Goal: Contribute content: Contribute content

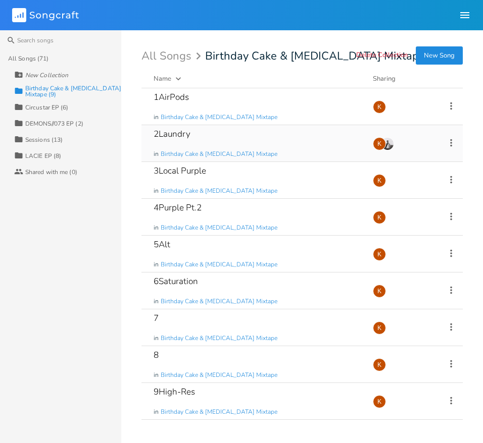
click at [344, 139] on div "2Laundry in Birthday Cake & [MEDICAL_DATA] Mixtape" at bounding box center [256, 143] width 207 height 36
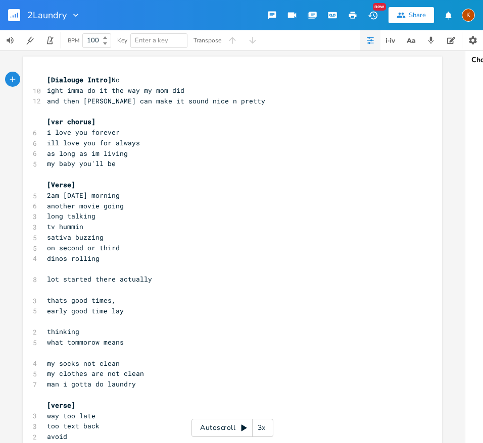
click at [64, 123] on span "[vsr chorus]" at bounding box center [71, 121] width 48 height 9
type textarea "luulla"
type textarea "llably"
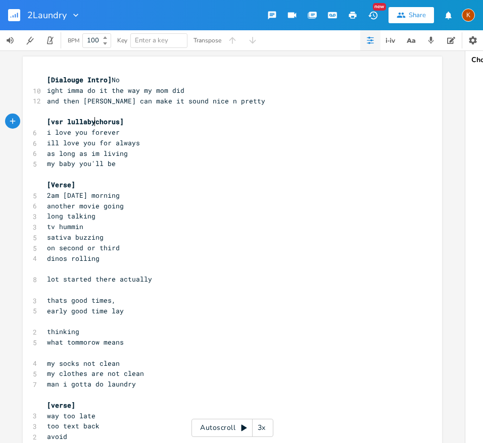
type textarea "y"
type textarea "lullaby"
click at [83, 195] on span "2am [DATE] morning" at bounding box center [83, 195] width 73 height 9
drag, startPoint x: 57, startPoint y: 197, endPoint x: 66, endPoint y: 198, distance: 8.7
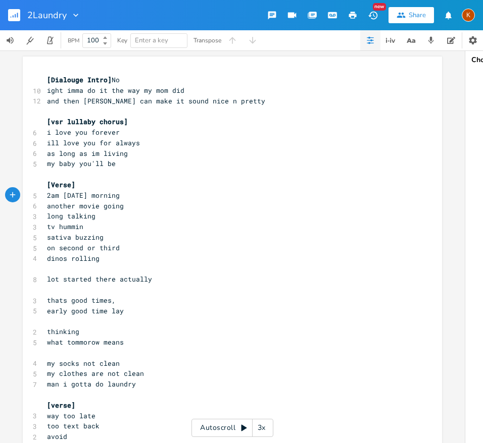
click at [57, 197] on span "2am [DATE] morning" at bounding box center [83, 195] width 73 height 9
type textarea "ass"
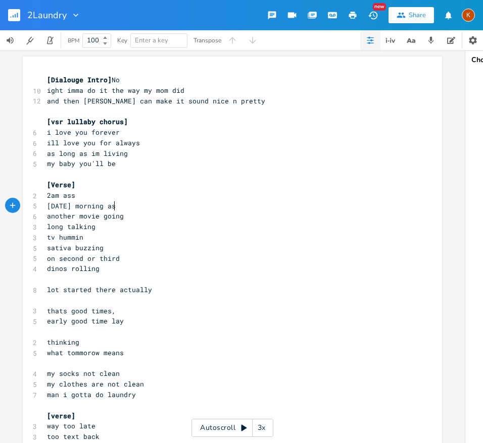
type textarea "ass"
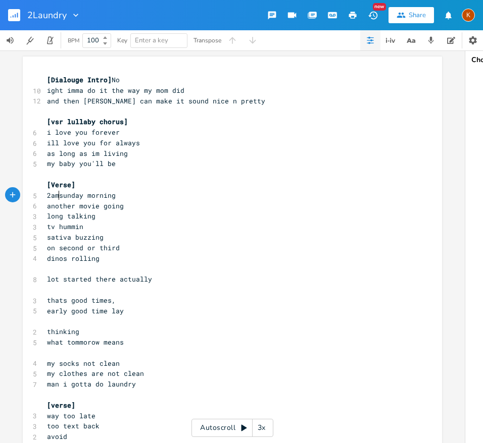
scroll to position [0, 2]
type textarea "​"
click at [104, 309] on span "early good time lay" at bounding box center [85, 310] width 77 height 9
type textarea "s"
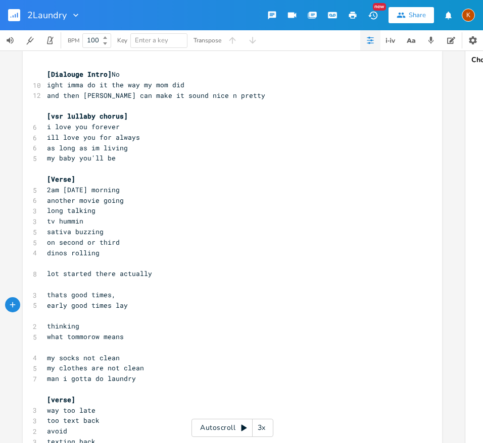
scroll to position [13, 0]
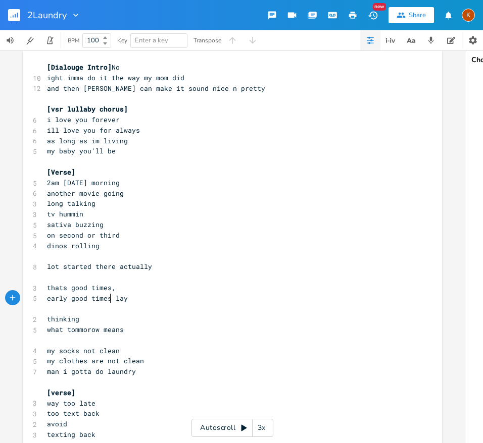
click at [114, 311] on pre "​" at bounding box center [227, 308] width 364 height 11
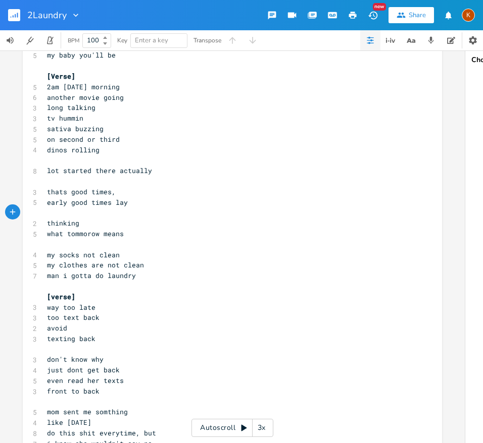
scroll to position [110, 0]
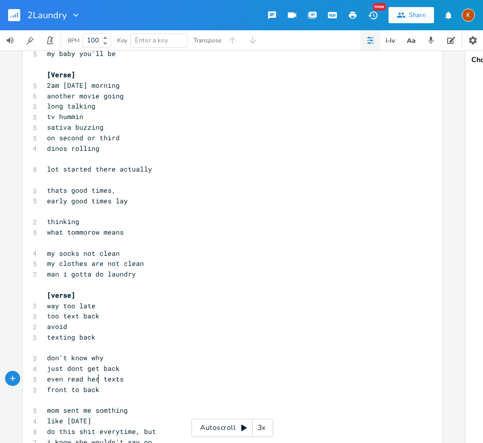
click at [94, 381] on span "even read her texts" at bounding box center [85, 379] width 77 height 9
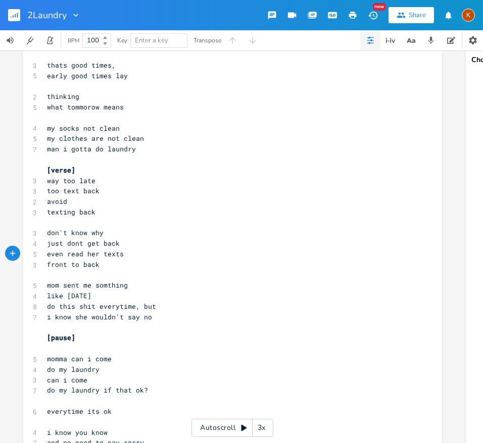
scroll to position [260, 0]
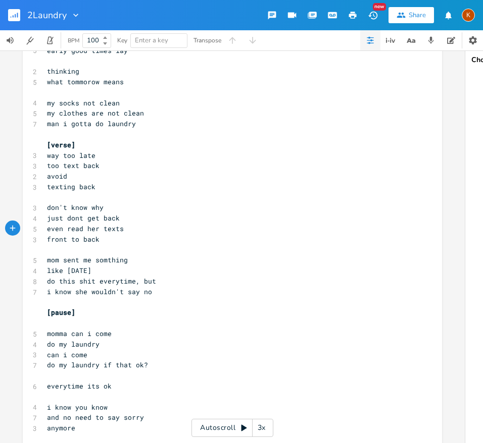
click at [119, 297] on pre "​" at bounding box center [227, 302] width 364 height 11
type textarea "n't"
click at [100, 304] on pre "​" at bounding box center [227, 302] width 364 height 11
type textarea "if i ak"
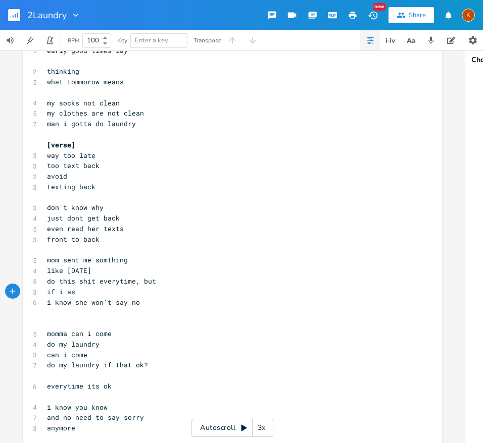
type textarea "sk"
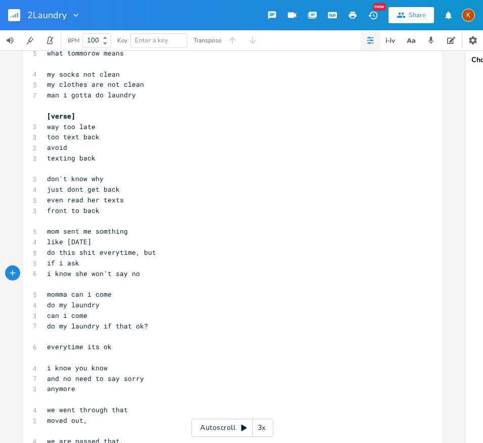
scroll to position [290, 0]
click at [66, 342] on span "everytime its ok" at bounding box center [79, 346] width 65 height 9
click at [65, 336] on pre "​" at bounding box center [227, 336] width 364 height 11
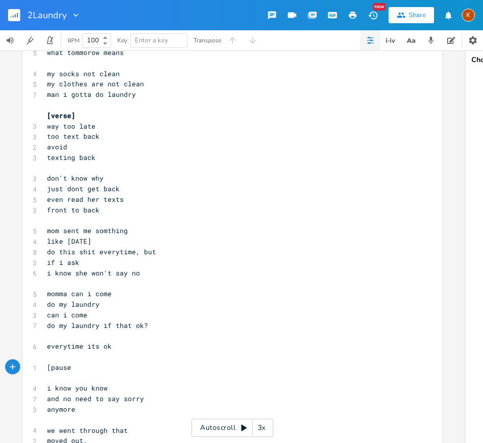
type textarea "[pause]"
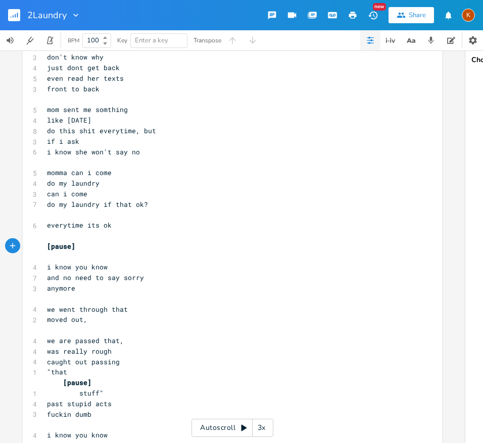
scroll to position [418, 0]
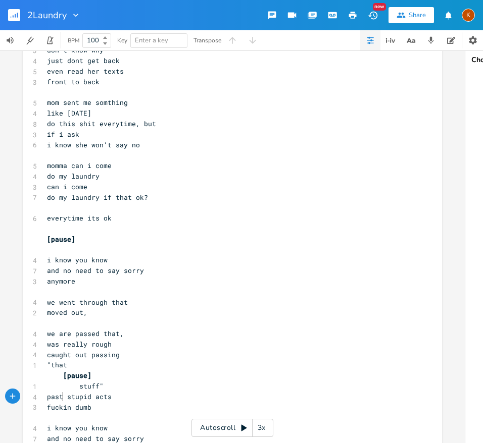
click at [60, 398] on span "past stupid acts" at bounding box center [79, 396] width 65 height 9
type textarea "old"
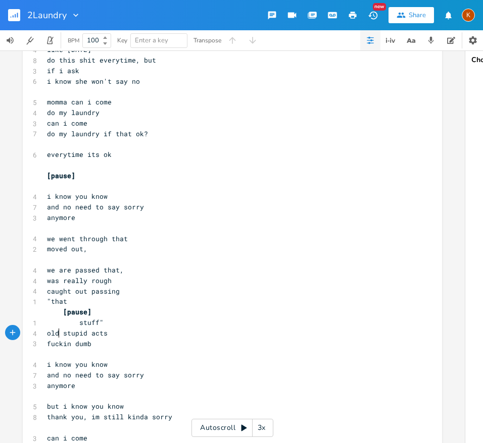
scroll to position [486, 0]
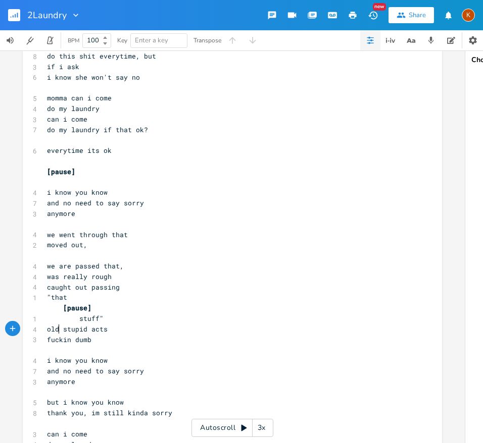
click at [58, 370] on span "and no need to say sorry" at bounding box center [95, 370] width 97 height 9
type textarea "i got no"
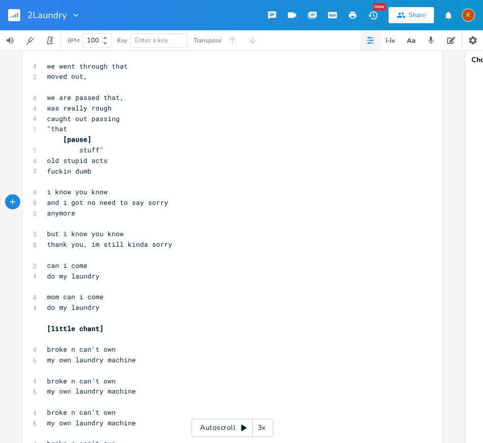
scroll to position [742, 0]
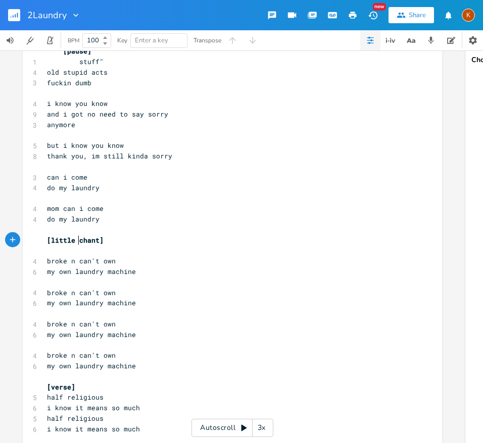
click at [76, 238] on span "[little chant]" at bounding box center [75, 240] width 57 height 9
type textarea "sassy ol sc"
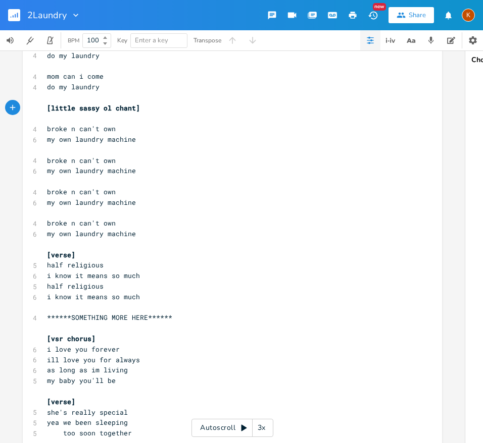
scroll to position [876, 0]
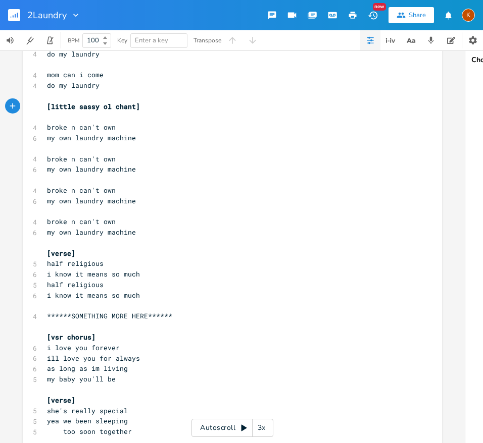
click at [134, 292] on pre "i know it means so much" at bounding box center [227, 295] width 364 height 11
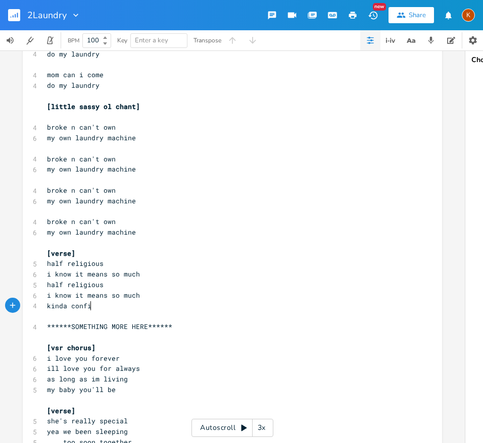
type textarea "kinda confic"
type textarea "victed"
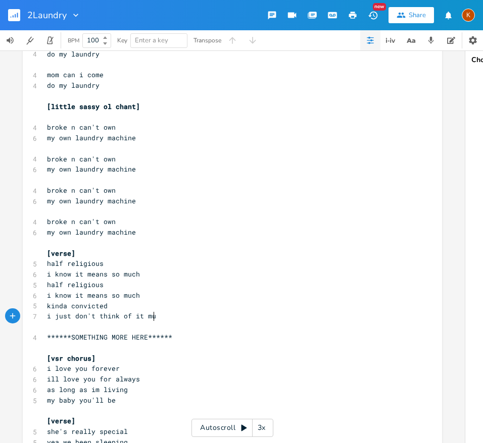
scroll to position [0, 79]
type textarea "i just don't think of it much"
type textarea "SECTION NO DONE"
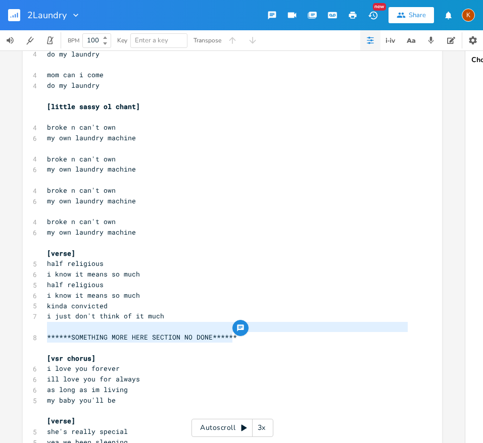
type textarea "******SOMETHING MORE HERE SECTION NO DONE******"
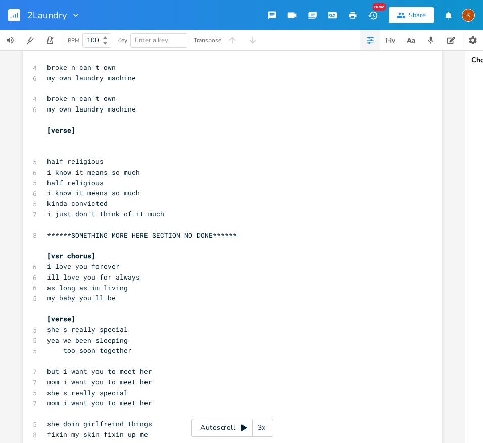
scroll to position [999, 0]
type textarea "E SECTION NO DONE******"
type textarea "******SOMETHING MORE HERE SECTION NO DONE******"
drag, startPoint x: 233, startPoint y: 238, endPoint x: 41, endPoint y: 238, distance: 191.8
click at [45, 238] on pre "******SOMETHING MORE HERE SECTION NO DONE******" at bounding box center [227, 236] width 364 height 11
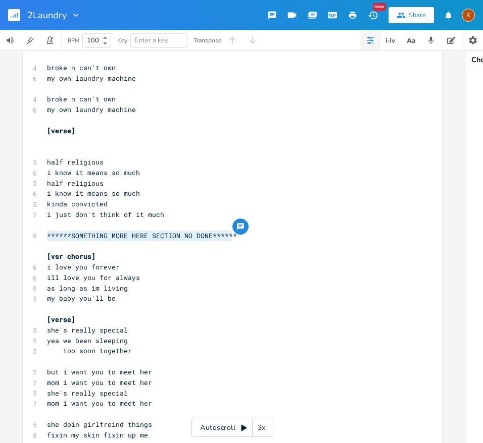
click at [52, 142] on pre "​" at bounding box center [227, 141] width 364 height 11
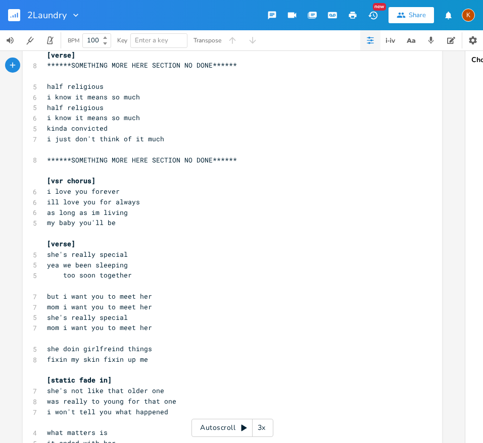
scroll to position [1075, 0]
click at [98, 359] on span "fixin my skin fixin up me" at bounding box center [97, 358] width 101 height 9
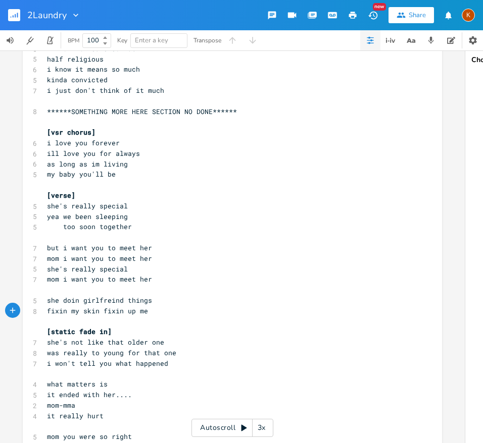
scroll to position [1133, 0]
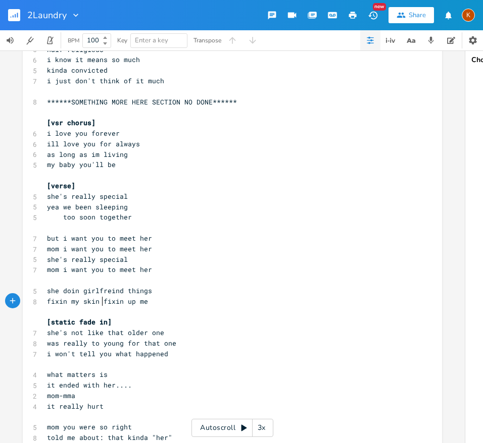
click at [141, 331] on span "she's not like that older one" at bounding box center [105, 332] width 117 height 9
type textarea "othe"
type textarea "o"
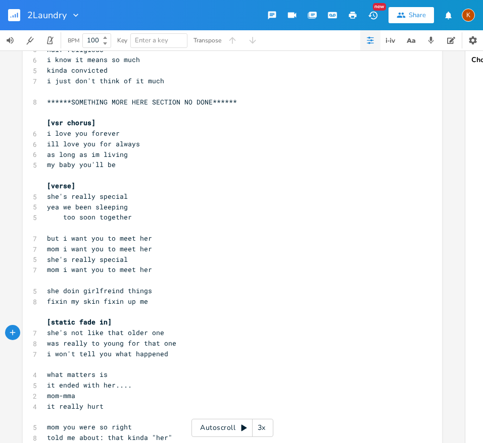
click at [110, 369] on pre "what matters is" at bounding box center [227, 374] width 364 height 11
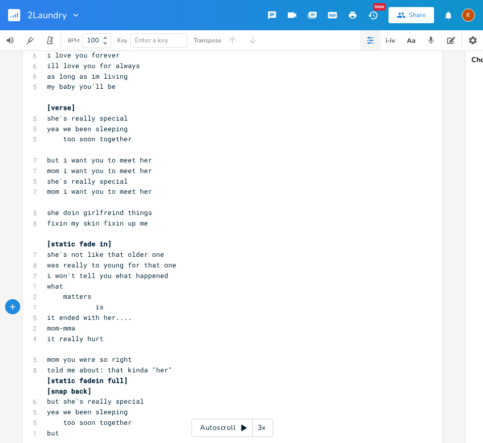
scroll to position [1213, 0]
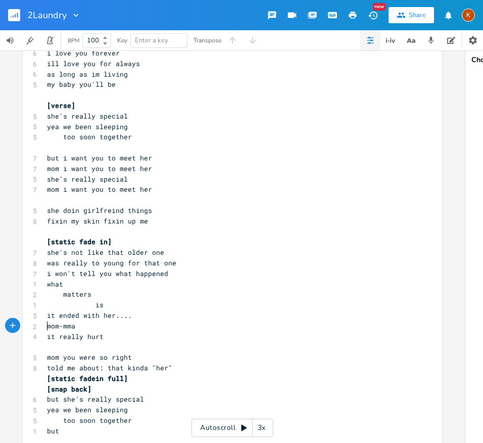
click at [47, 328] on span "mom-mma" at bounding box center [61, 326] width 28 height 9
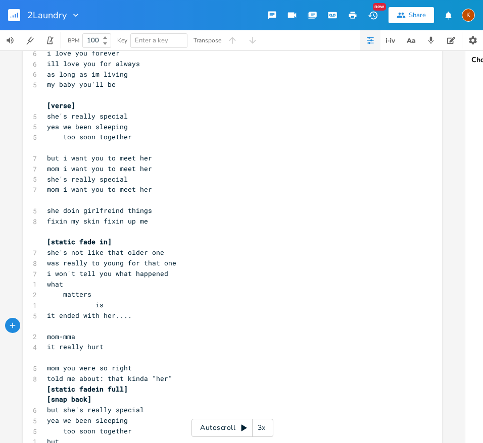
type textarea "["
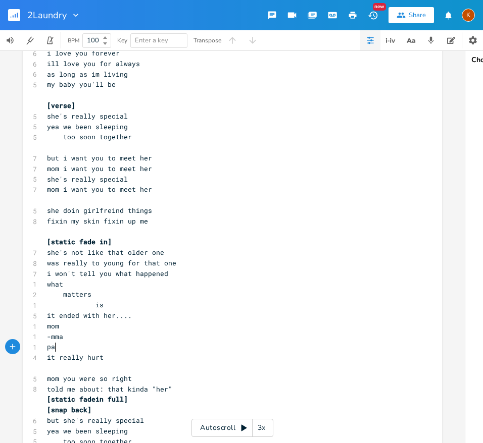
type textarea "pas"
type textarea "[pause]"
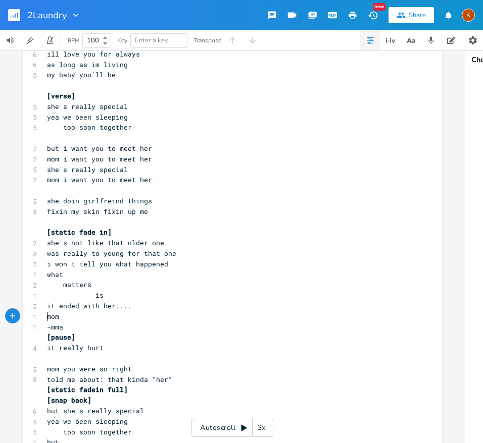
scroll to position [1225, 0]
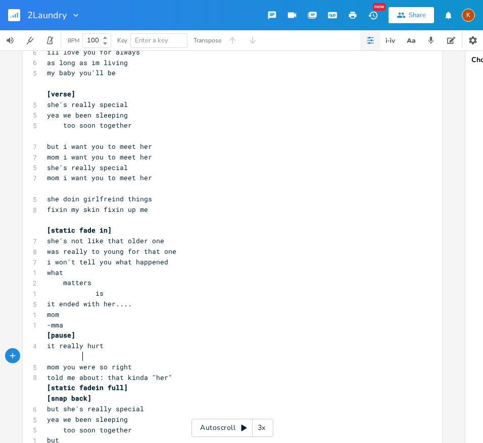
click at [80, 359] on span at bounding box center [79, 356] width 65 height 9
click at [47, 364] on span "mom you were so right" at bounding box center [89, 366] width 85 height 9
type textarea "really kinda"
type textarea "all"
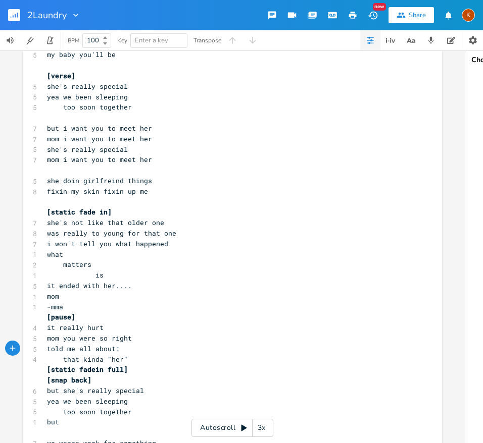
scroll to position [1292, 0]
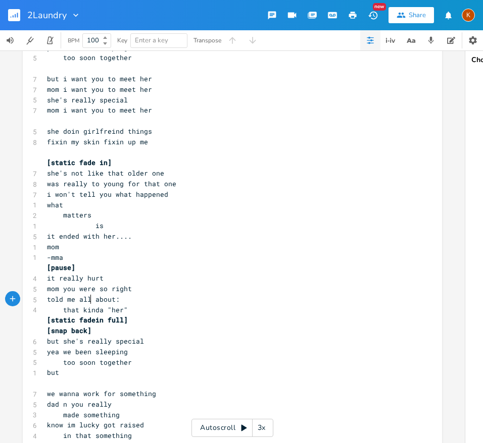
click at [60, 384] on pre "​" at bounding box center [227, 383] width 364 height 11
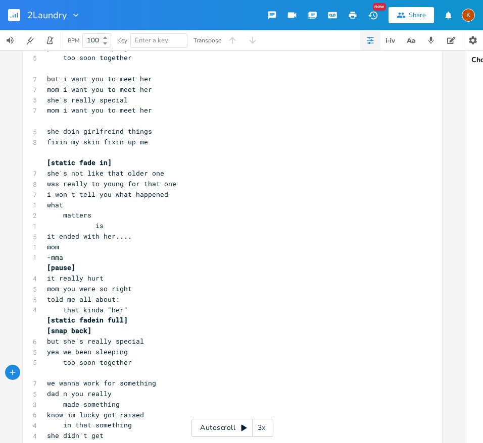
type textarea "BUT"
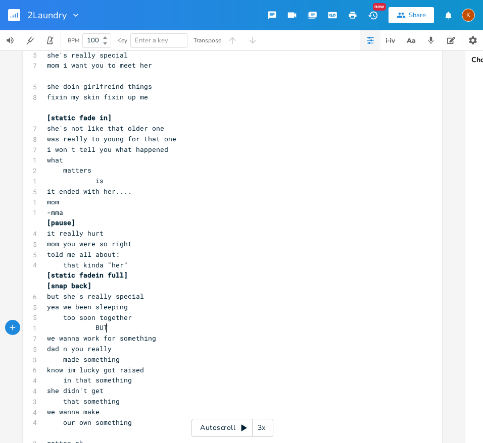
scroll to position [1341, 0]
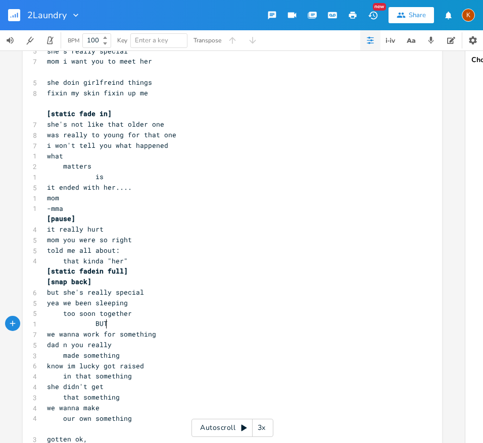
click at [98, 370] on span "know im lucky got raised" at bounding box center [95, 365] width 97 height 9
click at [112, 369] on span "know im lucky got raised" at bounding box center [95, 365] width 97 height 9
type textarea "ettin"
type textarea "tin"
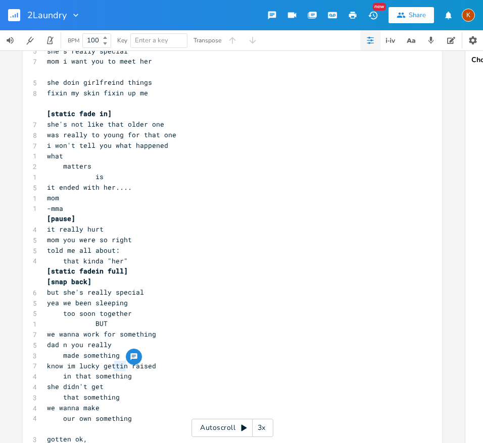
drag, startPoint x: 123, startPoint y: 366, endPoint x: 110, endPoint y: 367, distance: 13.1
click at [112, 370] on span "know im lucky gettin raised" at bounding box center [101, 365] width 109 height 9
type textarea ","
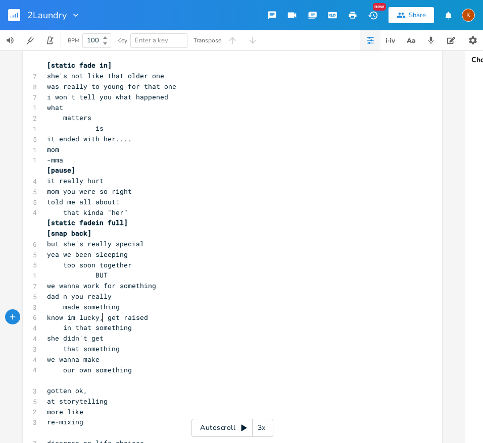
scroll to position [1397, 0]
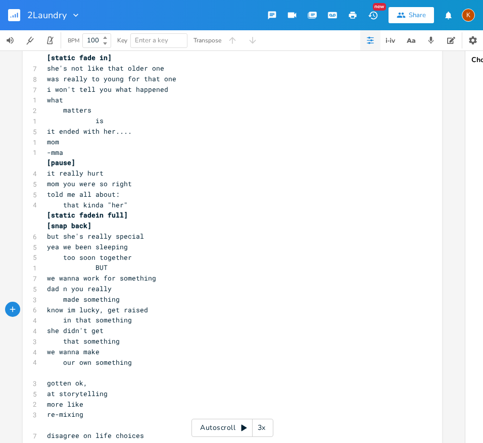
click at [88, 364] on span "our own something" at bounding box center [89, 362] width 85 height 9
type textarea "nre"
type textarea "NEW"
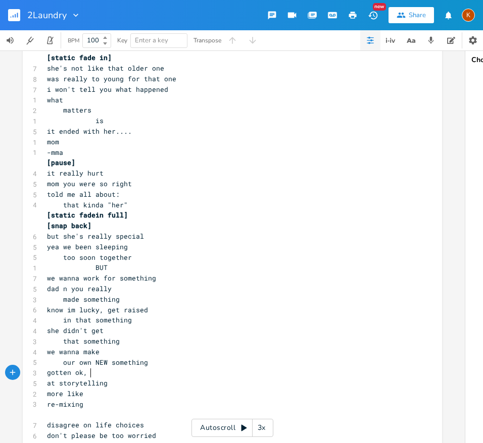
click at [45, 385] on pre "at storytelling" at bounding box center [227, 383] width 364 height 11
click at [45, 402] on pre "re-mixing" at bounding box center [227, 404] width 364 height 11
click at [61, 400] on span "re-mixing" at bounding box center [73, 404] width 52 height 9
click at [61, 396] on span "more like" at bounding box center [65, 393] width 36 height 9
type textarea "."
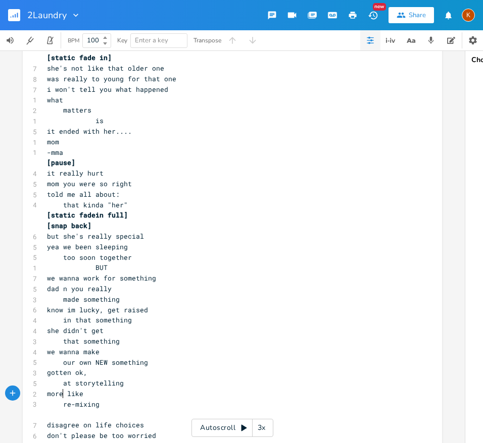
scroll to position [0, 2]
type textarea "or"
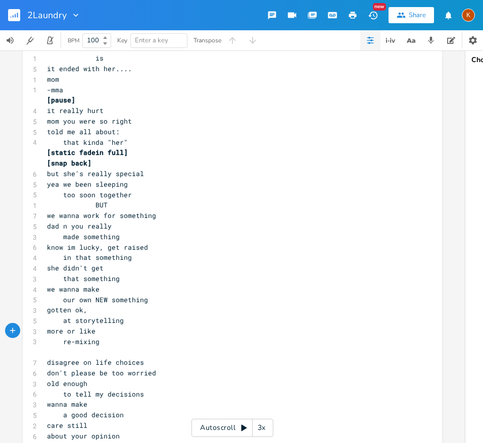
scroll to position [1463, 0]
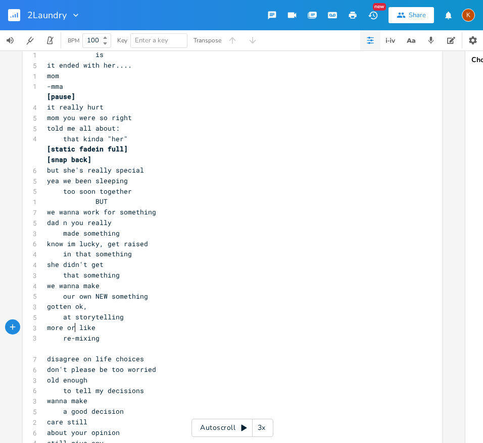
click at [67, 349] on pre "​" at bounding box center [227, 348] width 364 height 11
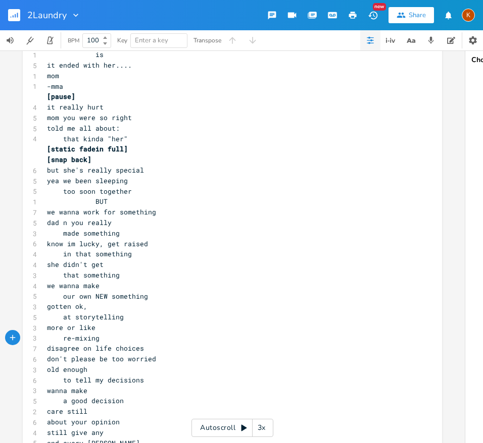
click at [82, 351] on span "disagree on life choices" at bounding box center [95, 348] width 97 height 9
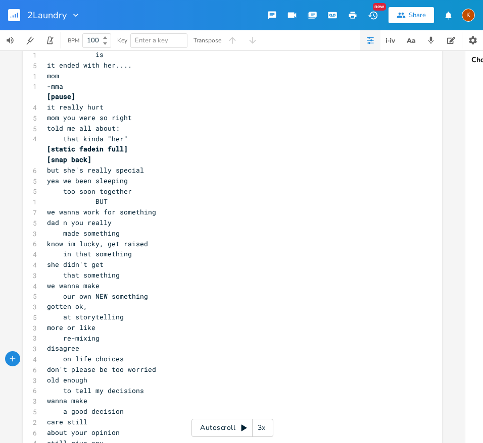
click at [64, 372] on span "don't please be too worried" at bounding box center [101, 369] width 109 height 9
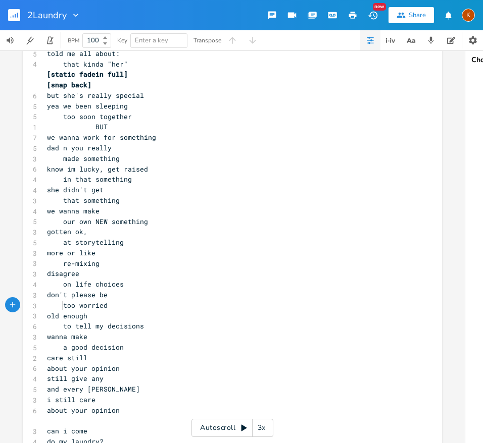
scroll to position [1556, 0]
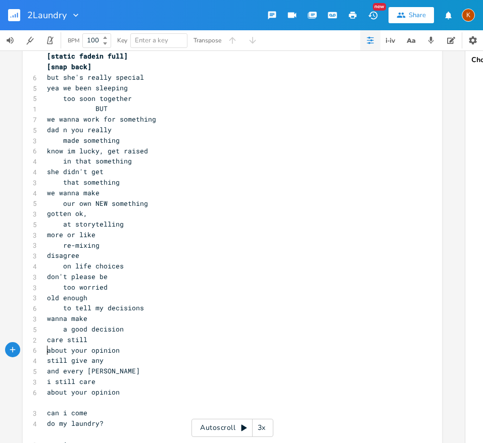
click at [47, 354] on span "about your opinion" at bounding box center [83, 350] width 73 height 9
click at [47, 373] on span "and every [PERSON_NAME]" at bounding box center [93, 370] width 93 height 9
type textarea "ny"
drag, startPoint x: 97, startPoint y: 362, endPoint x: 92, endPoint y: 363, distance: 5.1
click at [92, 363] on pre "still give any" at bounding box center [227, 360] width 364 height 11
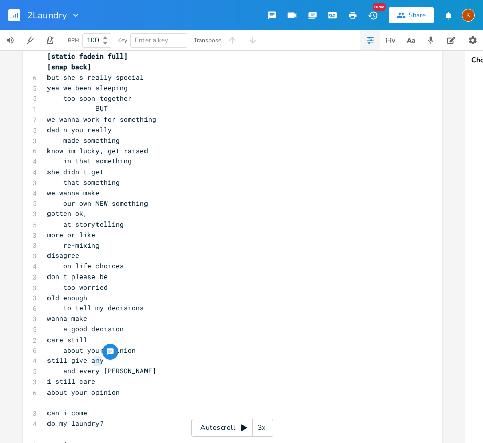
click at [119, 371] on pre "and every [PERSON_NAME]" at bounding box center [227, 371] width 364 height 11
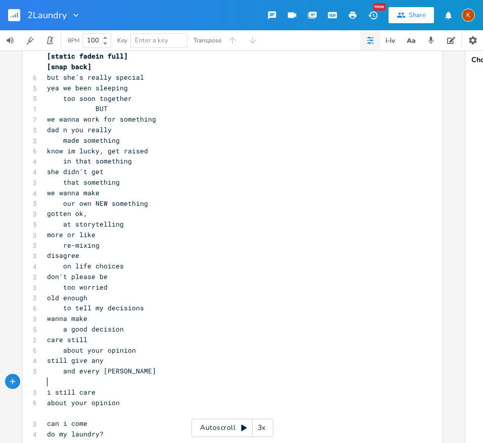
type textarea "sti"
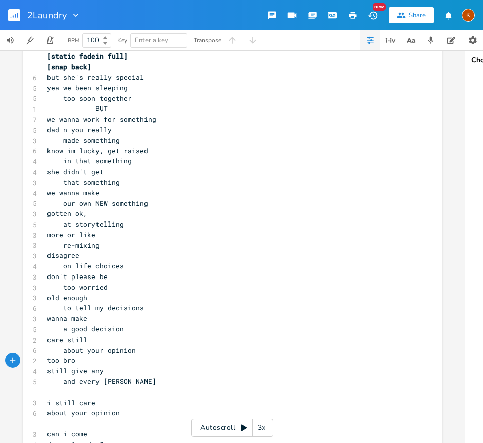
type textarea "too broke"
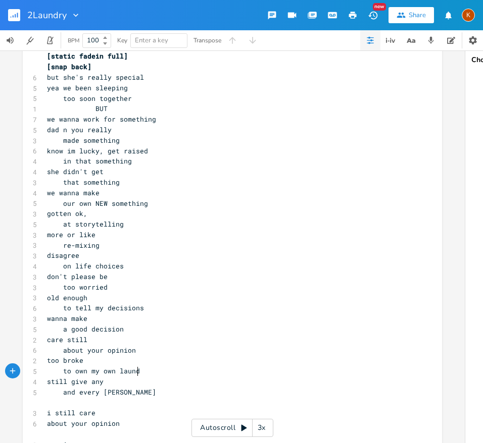
type textarea "to own my own laundry"
drag, startPoint x: 91, startPoint y: 405, endPoint x: 42, endPoint y: 406, distance: 49.0
click at [45, 406] on pre "i still care" at bounding box center [227, 403] width 364 height 11
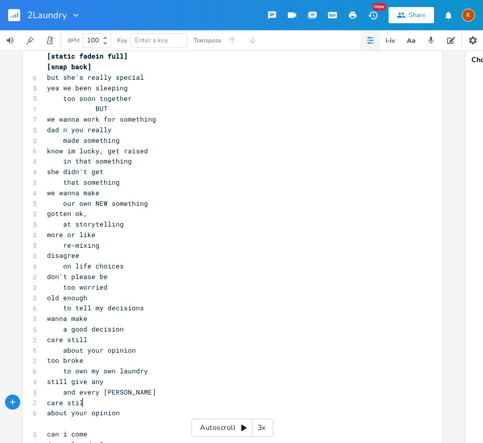
type textarea "care still"
type textarea "still care"
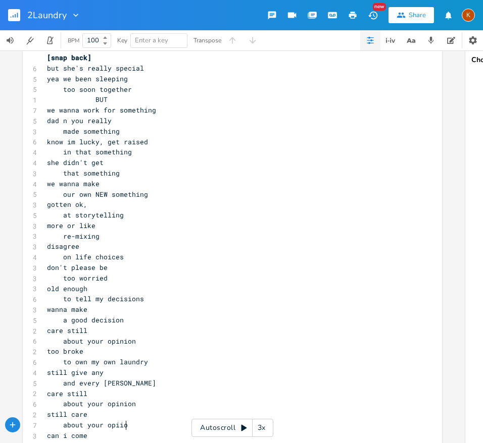
scroll to position [0, 52]
type textarea "about your opiion"
type textarea "nion"
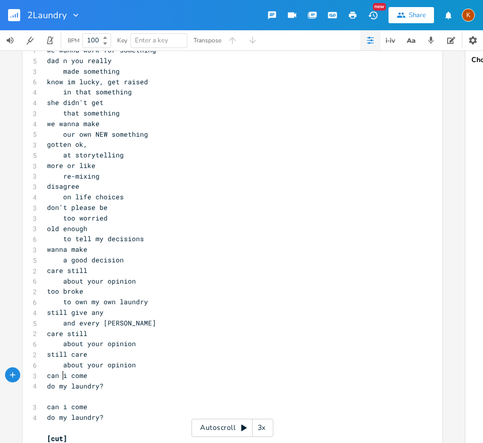
scroll to position [1648, 0]
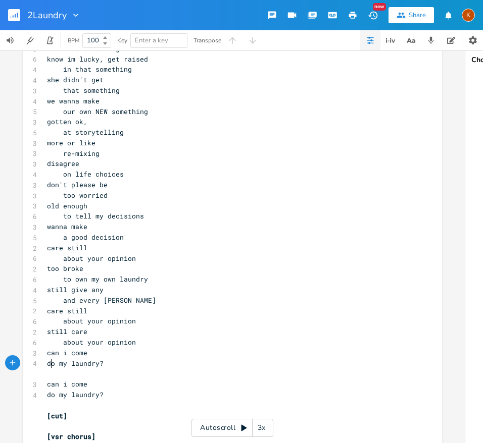
click at [47, 363] on span "do my laundry?" at bounding box center [75, 363] width 57 height 9
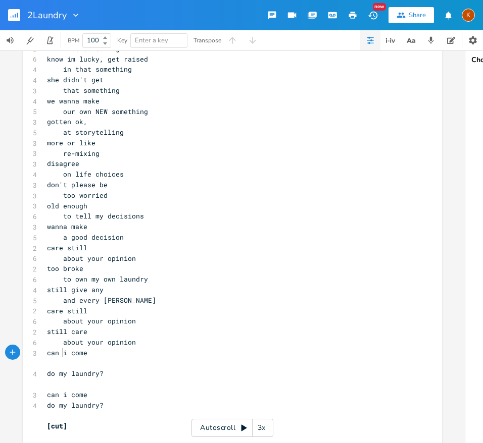
click at [60, 355] on span "can i come" at bounding box center [67, 352] width 40 height 9
click at [60, 382] on pre "​" at bounding box center [227, 384] width 364 height 11
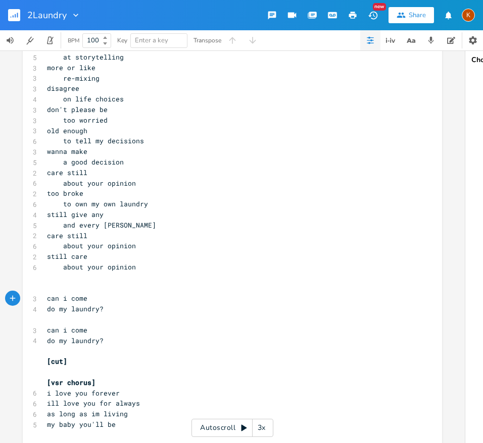
scroll to position [1802, 0]
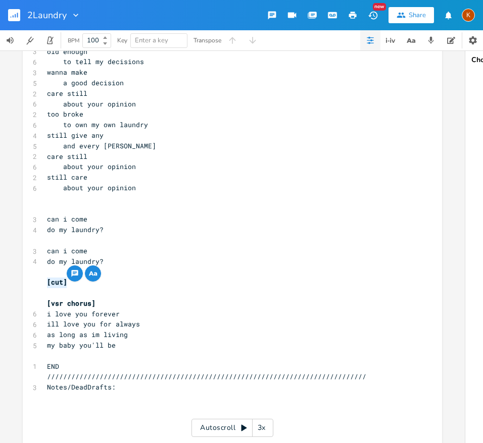
drag, startPoint x: 63, startPoint y: 283, endPoint x: 44, endPoint y: 284, distance: 19.2
click at [45, 284] on pre "[cut]" at bounding box center [227, 282] width 364 height 11
type textarea "End]"
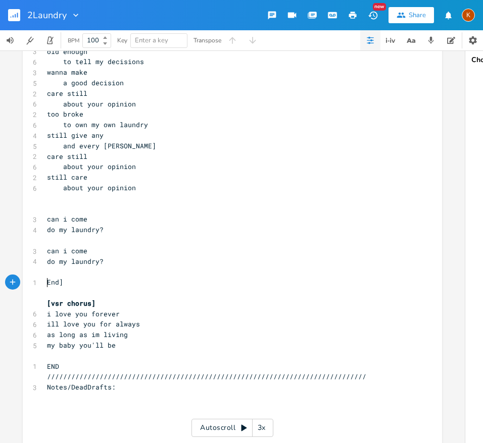
type textarea "["
type textarea "E"
type textarea "[End]"
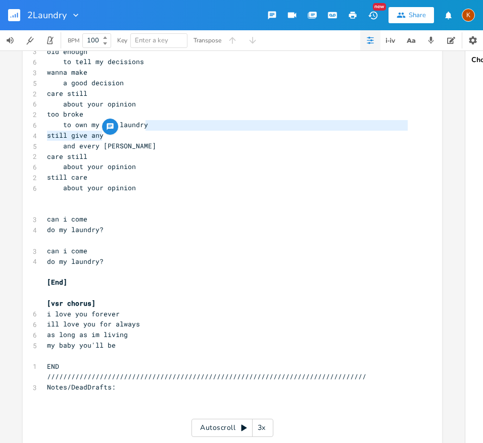
type textarea "y"
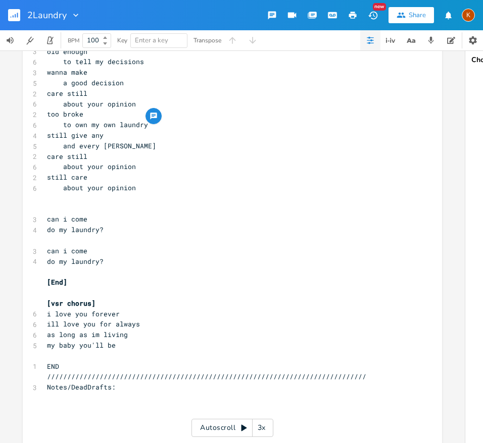
click at [143, 128] on pre "to own my own laundry" at bounding box center [227, 125] width 364 height 11
drag, startPoint x: 143, startPoint y: 128, endPoint x: 116, endPoint y: 128, distance: 27.8
click at [116, 128] on pre "to own my own laundry" at bounding box center [227, 125] width 364 height 11
type textarea "washing machine"
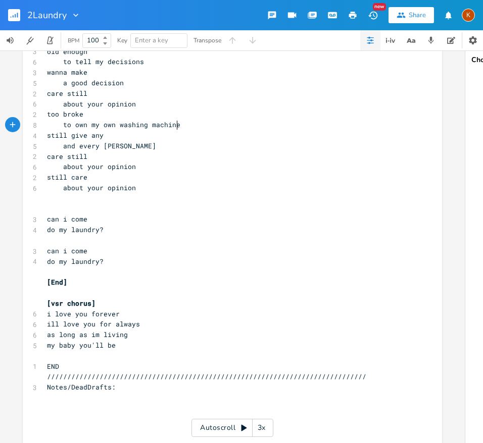
click at [62, 128] on span "to own my own washing machine" at bounding box center [113, 124] width 133 height 9
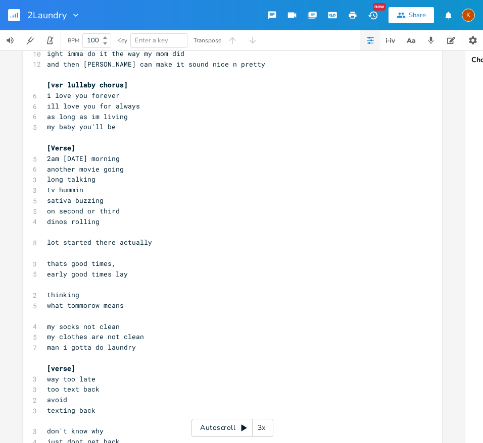
scroll to position [83, 0]
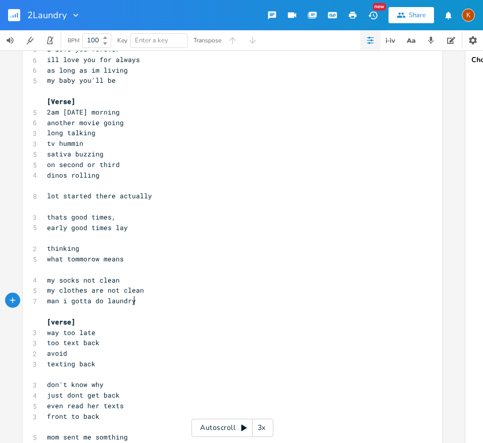
click at [132, 303] on pre "man i gotta do laundry" at bounding box center [227, 301] width 364 height 11
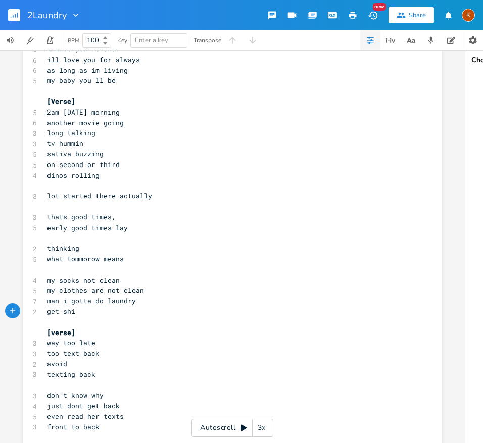
scroll to position [0, 22]
type textarea "get shit"
type textarea "my shit together for the ewek"
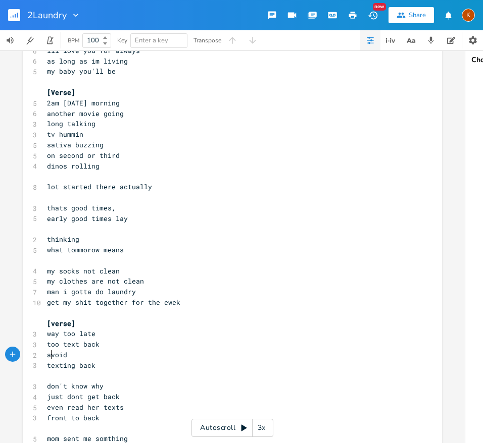
click at [49, 357] on span "avoid" at bounding box center [57, 354] width 20 height 9
type textarea "-"
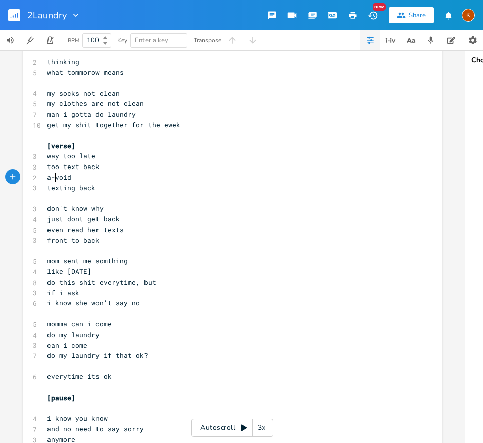
scroll to position [326, 0]
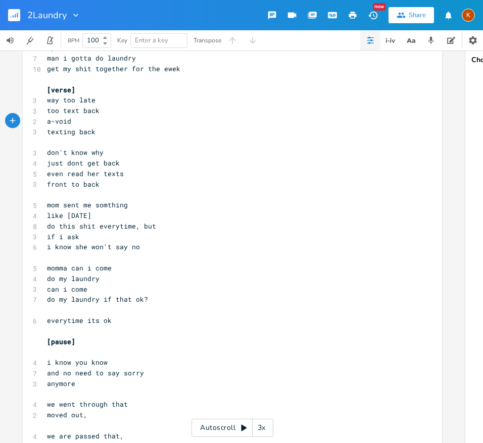
click at [98, 298] on span "do my laundry if that ok?" at bounding box center [97, 299] width 101 height 9
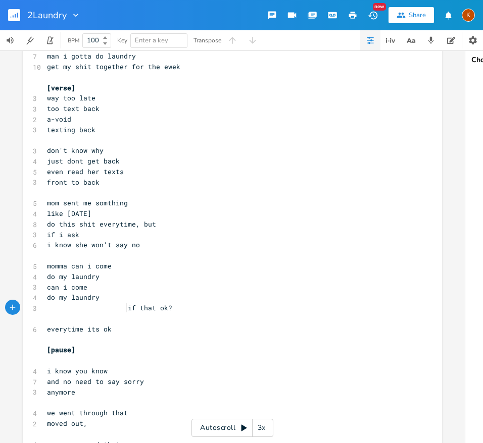
click at [75, 320] on pre "​" at bounding box center [227, 318] width 364 height 11
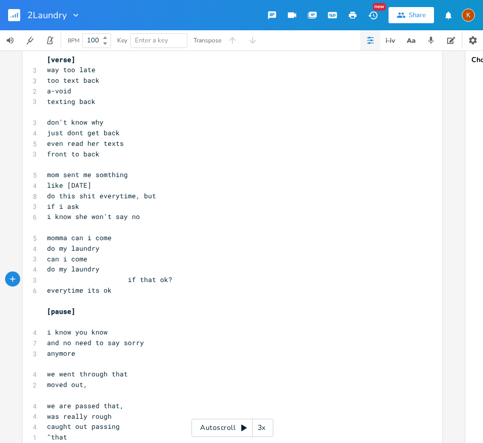
scroll to position [358, 0]
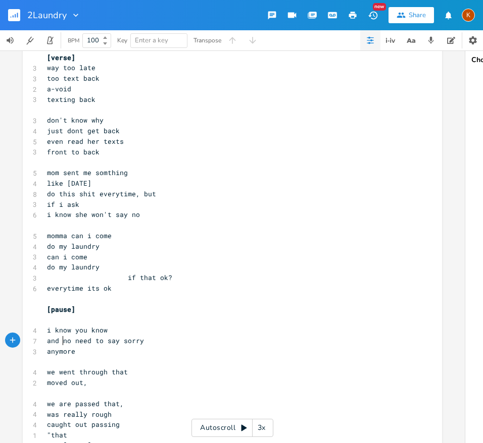
click at [60, 344] on span "and no need to say sorry" at bounding box center [95, 340] width 97 height 9
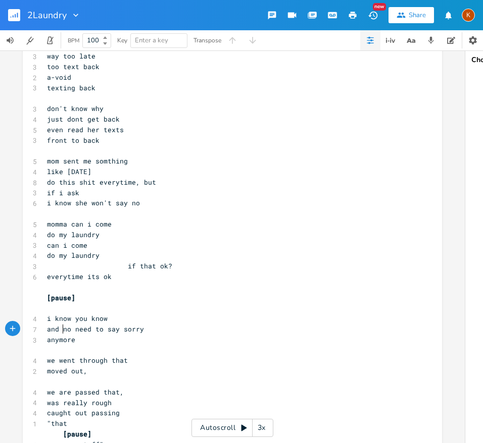
scroll to position [381, 0]
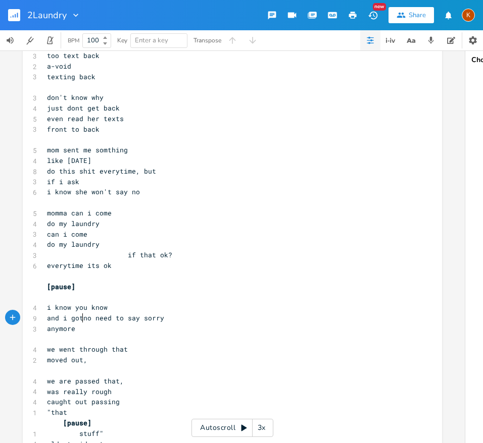
type textarea "i got"
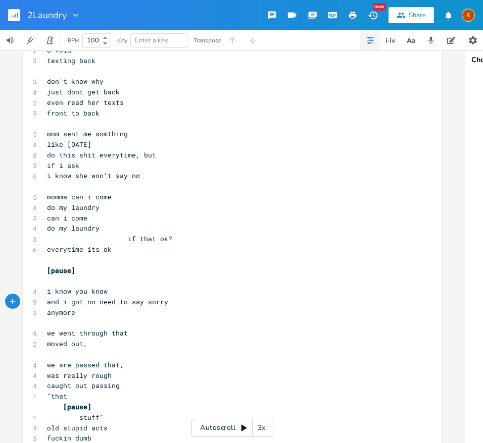
scroll to position [398, 0]
click at [116, 302] on span "and i got no need to say sorry" at bounding box center [107, 301] width 121 height 9
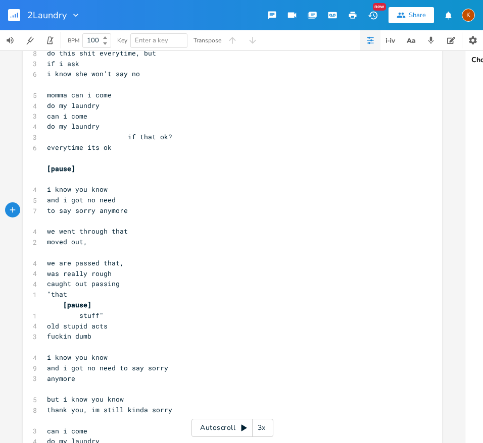
scroll to position [501, 0]
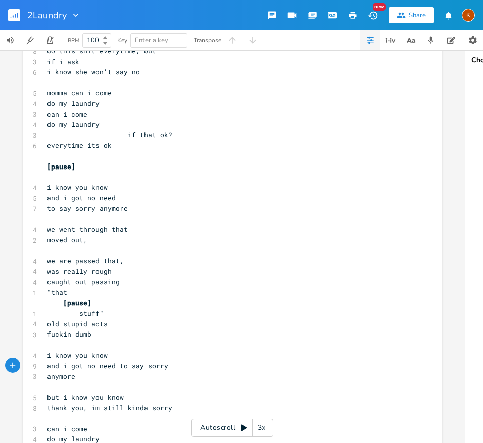
click at [114, 368] on span "and i got no need to say sorry" at bounding box center [107, 365] width 121 height 9
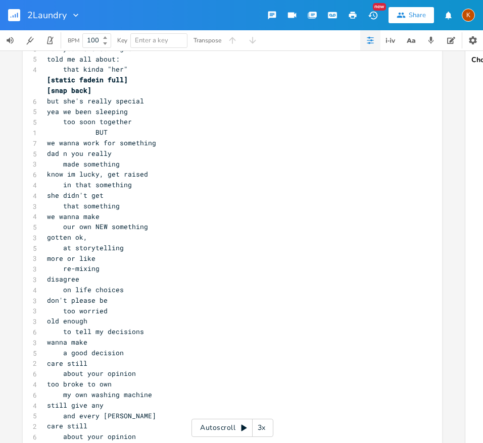
scroll to position [1585, 0]
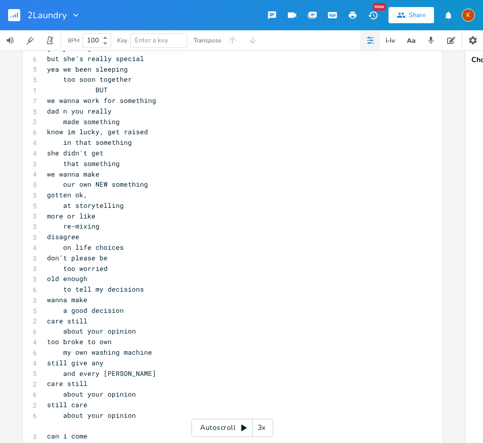
click at [116, 352] on span "my own washing machine" at bounding box center [99, 352] width 105 height 9
type textarea "laundry"
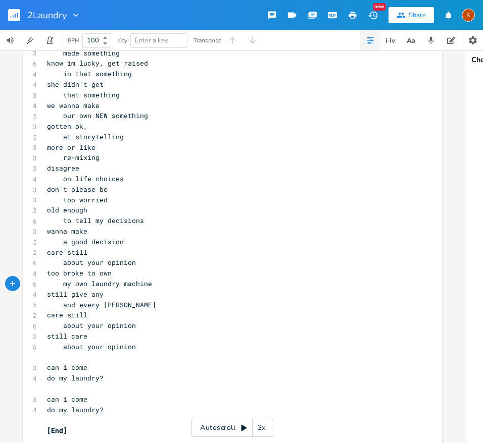
scroll to position [1663, 0]
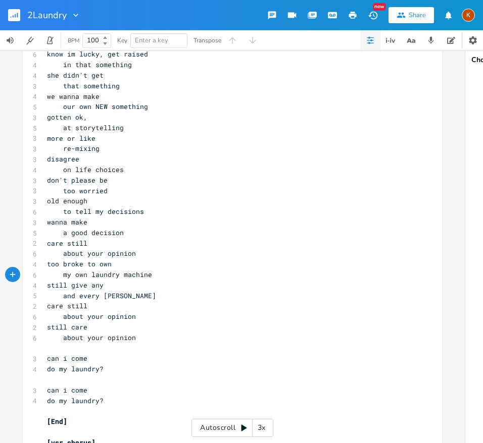
click at [47, 391] on span "can i come" at bounding box center [67, 390] width 40 height 9
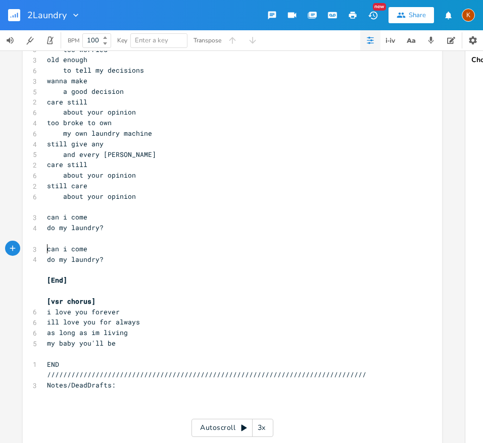
scroll to position [1815, 0]
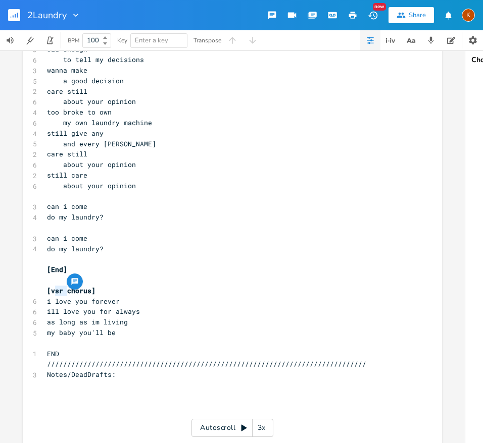
type textarea "vsr"
drag, startPoint x: 65, startPoint y: 292, endPoint x: 49, endPoint y: 296, distance: 16.0
click at [49, 296] on div "[Dialouge Intro] No 10 ight imma do it the way my mom did 12 and then [PERSON_N…" at bounding box center [227, 438] width 364 height 4357
type textarea "trail"
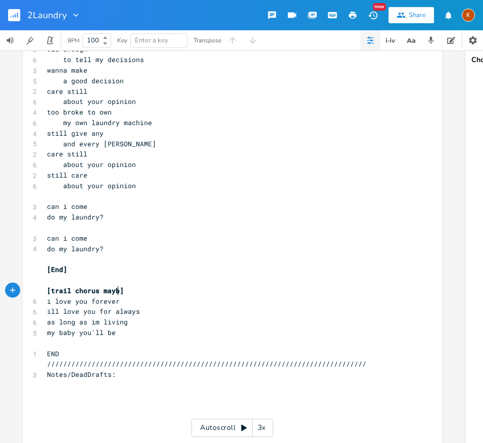
type textarea "maybe"
click at [71, 241] on span "can i come" at bounding box center [67, 238] width 40 height 9
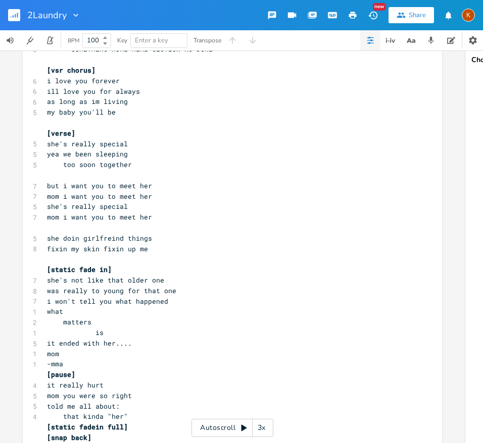
scroll to position [1195, 0]
